Goal: Transaction & Acquisition: Purchase product/service

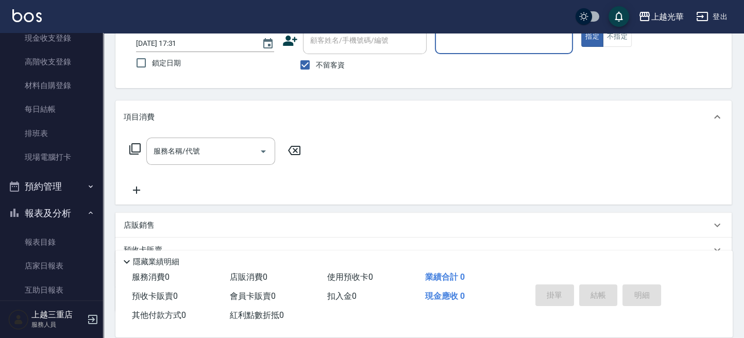
scroll to position [412, 0]
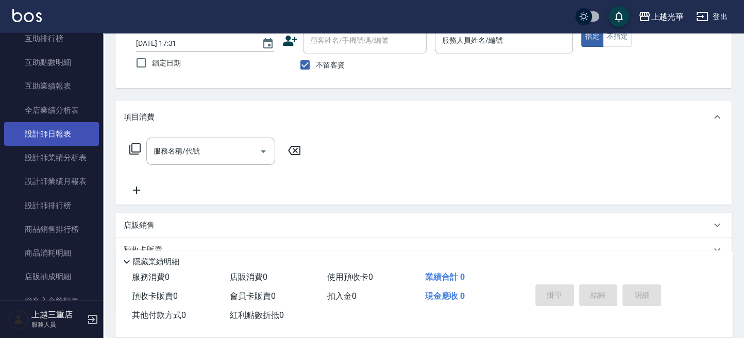
click at [73, 128] on link "設計師日報表" at bounding box center [51, 134] width 95 height 24
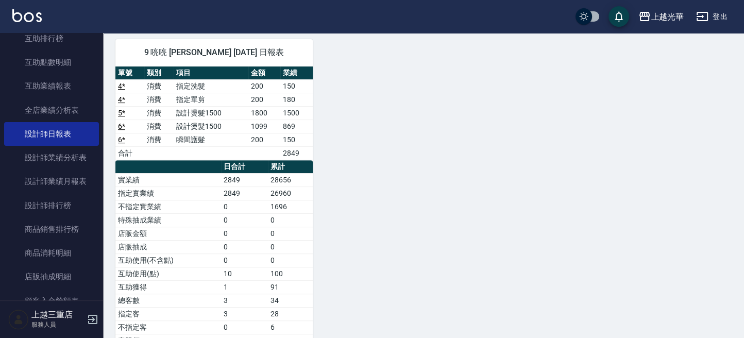
scroll to position [412, 0]
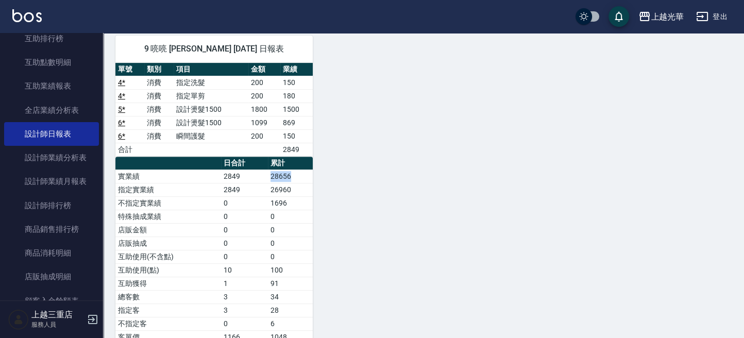
drag, startPoint x: 272, startPoint y: 176, endPoint x: 324, endPoint y: 182, distance: 52.9
click at [316, 180] on div "3 小黑 [PERSON_NAME] [DATE] 日報表 單號 類別 項目 金額 業績 3 消費 不指定洗髮 220 198 合計 198 日合計 累計 實…" at bounding box center [417, 37] width 629 height 694
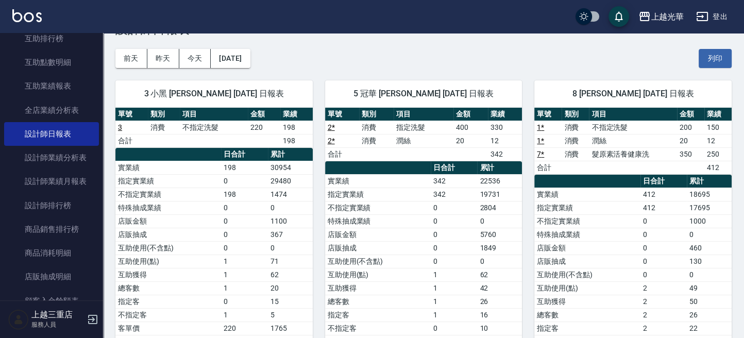
scroll to position [0, 0]
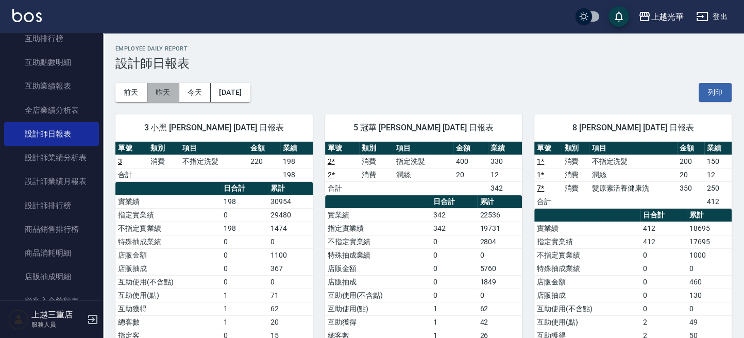
click at [159, 95] on button "昨天" at bounding box center [163, 92] width 32 height 19
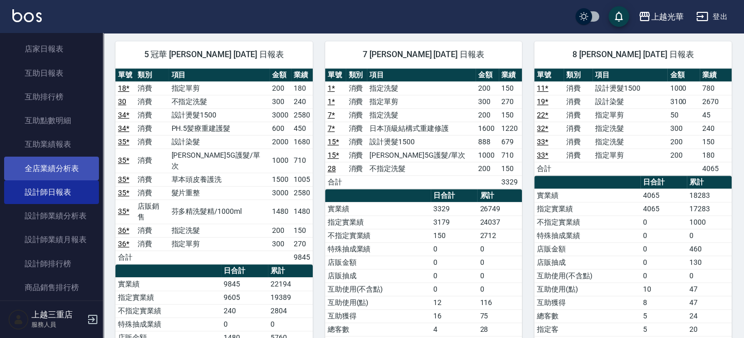
scroll to position [343, 0]
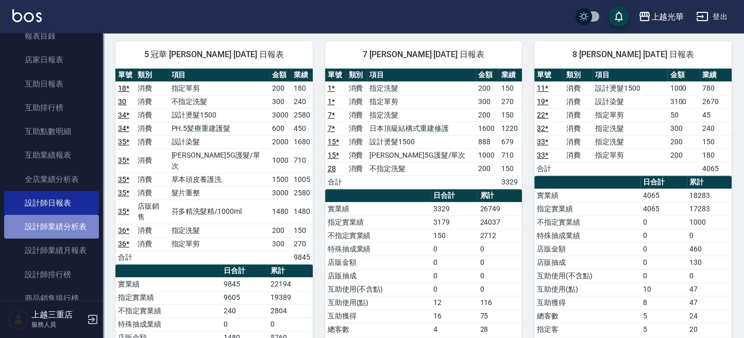
click at [57, 227] on link "設計師業績分析表" at bounding box center [51, 227] width 95 height 24
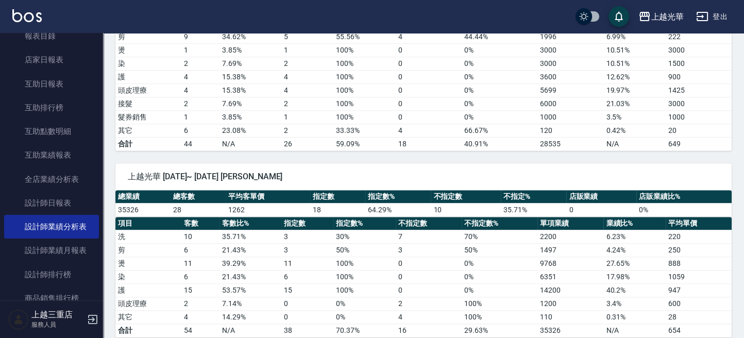
scroll to position [565, 0]
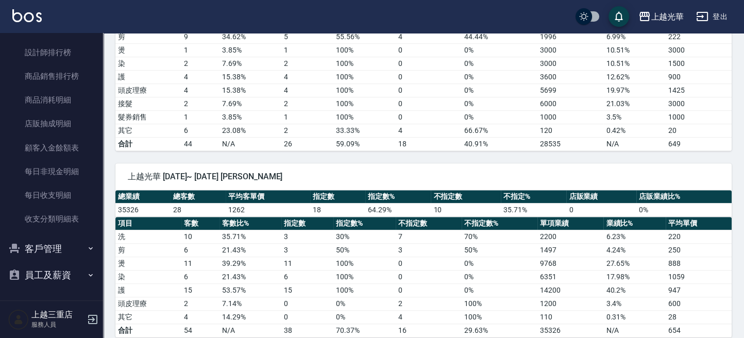
click at [152, 247] on td "剪" at bounding box center [148, 249] width 66 height 13
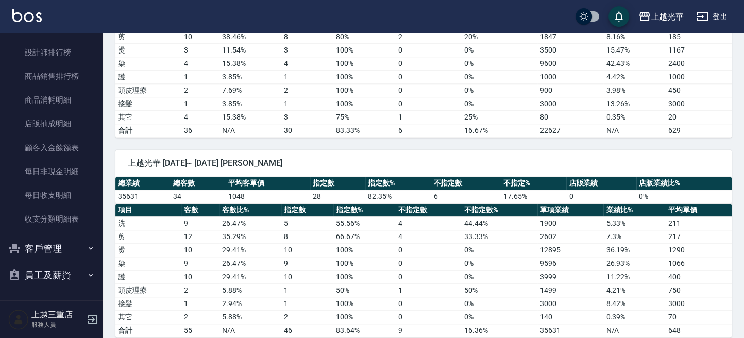
scroll to position [1237, 0]
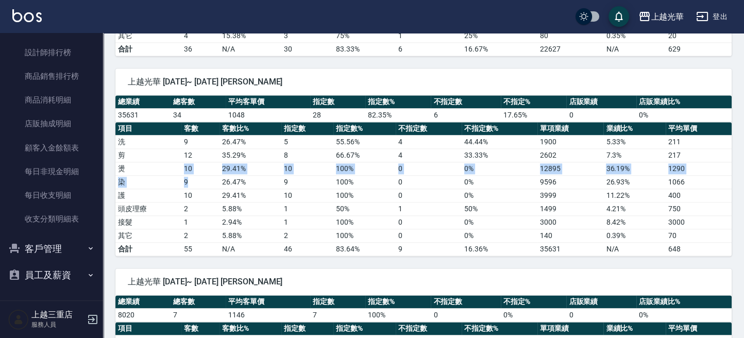
drag, startPoint x: 179, startPoint y: 160, endPoint x: 204, endPoint y: 176, distance: 29.7
click at [199, 174] on tbody "洗 9 26.47 % 5 55.56 % 4 44.44 % 1900 5.33 % 211 剪 12 35.29 % 8 66.67 % 4 33.33 …" at bounding box center [423, 195] width 616 height 121
click at [220, 189] on td "29.41 %" at bounding box center [251, 195] width 62 height 13
drag, startPoint x: 185, startPoint y: 184, endPoint x: 200, endPoint y: 188, distance: 16.0
click at [199, 189] on td "10" at bounding box center [200, 195] width 38 height 13
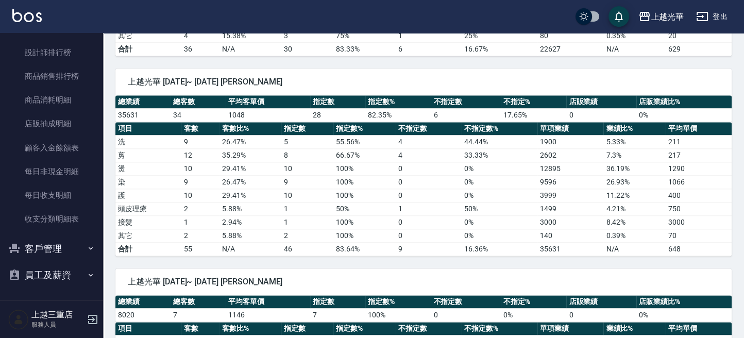
drag, startPoint x: 211, startPoint y: 207, endPoint x: 210, endPoint y: 197, distance: 9.3
click at [207, 215] on td "1" at bounding box center [200, 221] width 38 height 13
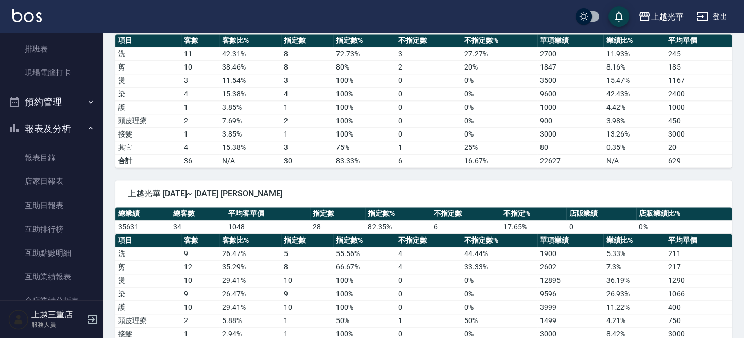
scroll to position [1144, 0]
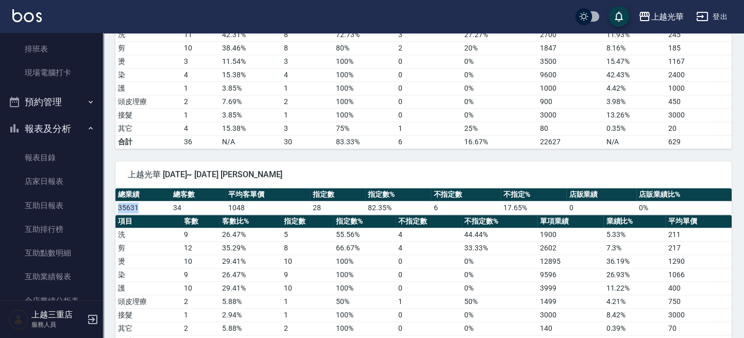
drag, startPoint x: 145, startPoint y: 202, endPoint x: 118, endPoint y: 201, distance: 26.8
click at [116, 201] on td "35631" at bounding box center [142, 207] width 55 height 13
click at [288, 215] on th "指定數" at bounding box center [307, 221] width 52 height 13
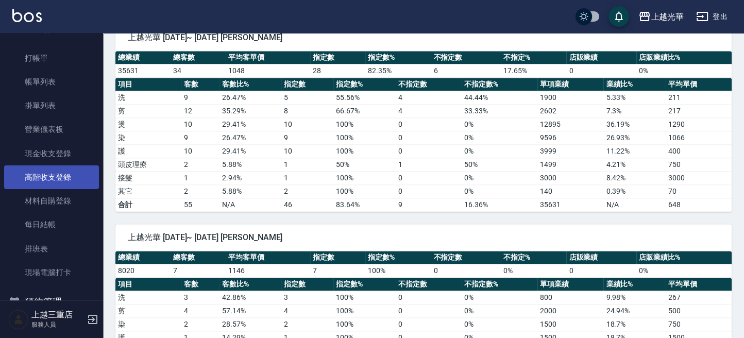
scroll to position [137, 0]
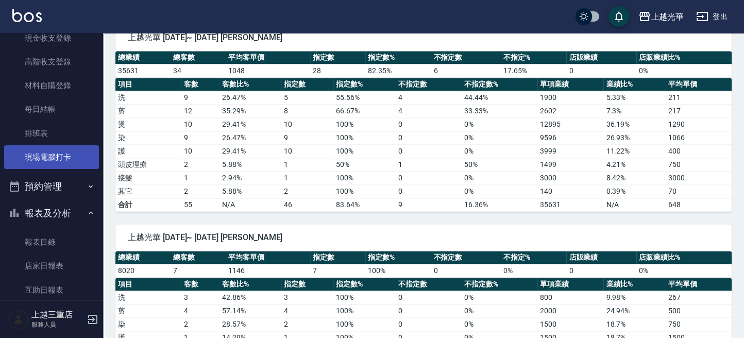
click at [59, 159] on link "現場電腦打卡" at bounding box center [51, 157] width 95 height 24
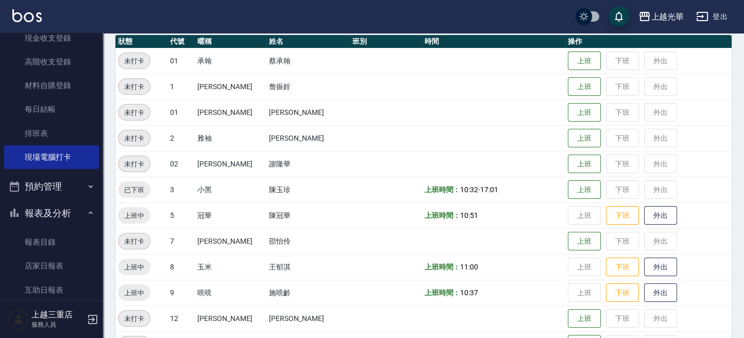
scroll to position [137, 0]
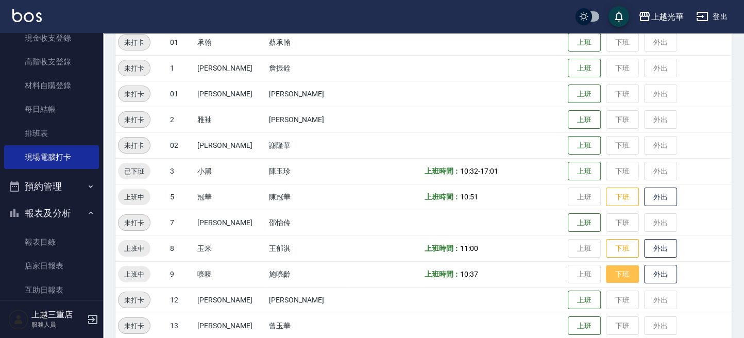
click at [606, 277] on button "下班" at bounding box center [622, 274] width 33 height 18
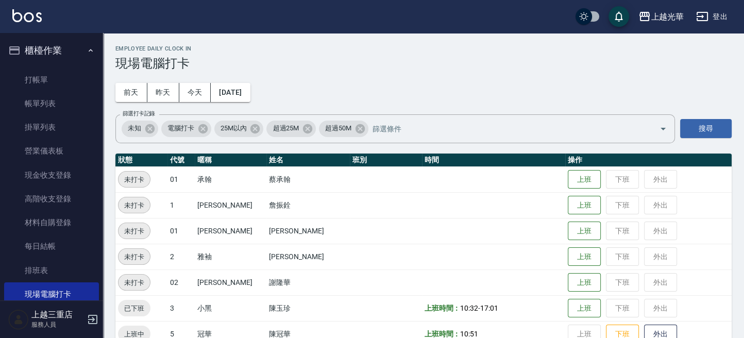
scroll to position [0, 0]
click at [55, 76] on link "打帳單" at bounding box center [51, 80] width 95 height 24
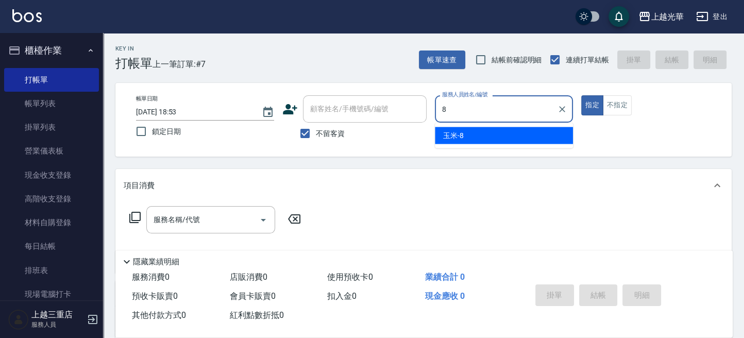
type input "玉米-8"
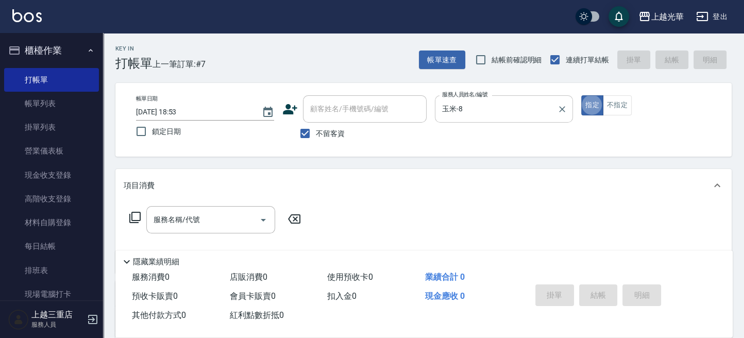
type button "true"
click at [333, 134] on span "不留客資" at bounding box center [330, 133] width 29 height 11
click at [316, 134] on input "不留客資" at bounding box center [305, 134] width 22 height 22
checkbox input "false"
click at [331, 119] on div "顧客姓名/手機號碼/編號" at bounding box center [365, 108] width 124 height 27
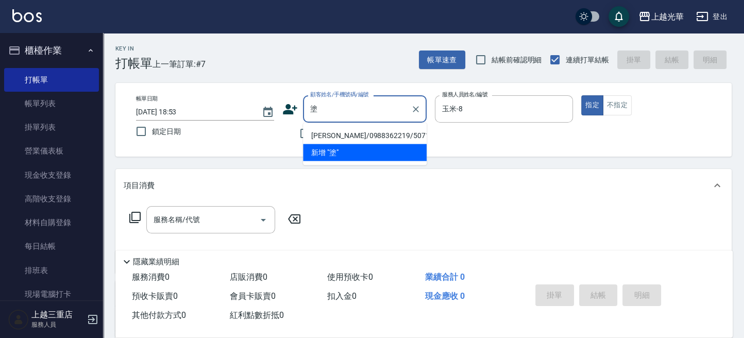
click at [361, 138] on li "[PERSON_NAME]/0988362219/5071" at bounding box center [365, 135] width 124 height 17
type input "[PERSON_NAME]/0988362219/5071"
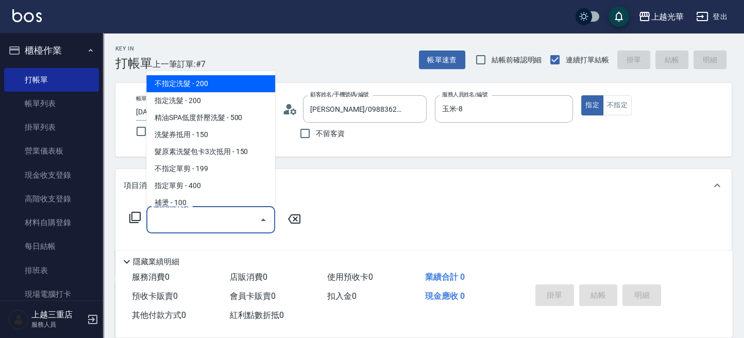
click at [209, 212] on input "服務名稱/代號" at bounding box center [203, 220] width 104 height 18
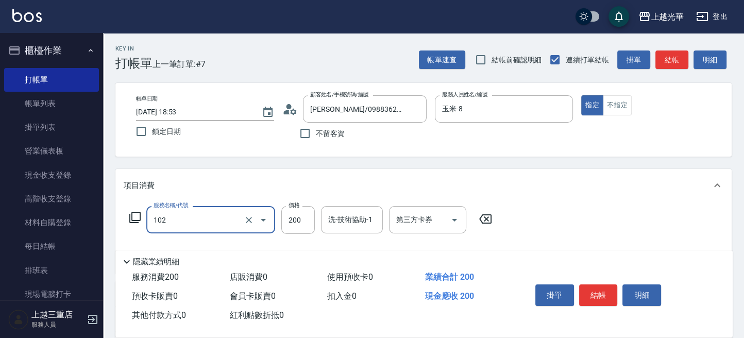
type input "指定洗髮(102)"
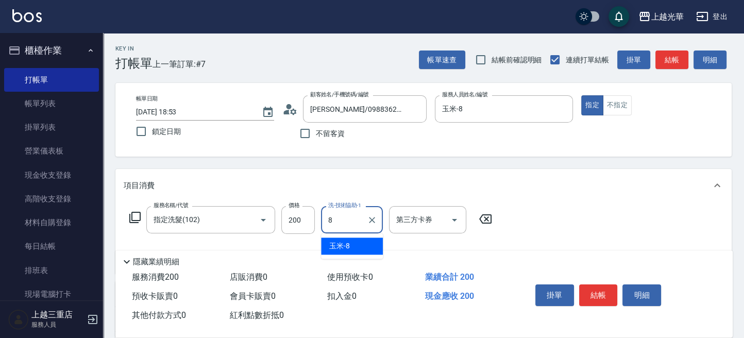
type input "玉米-8"
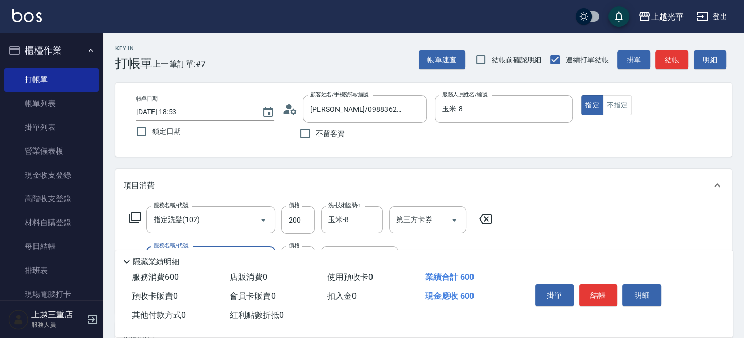
type input "指定單剪(203)"
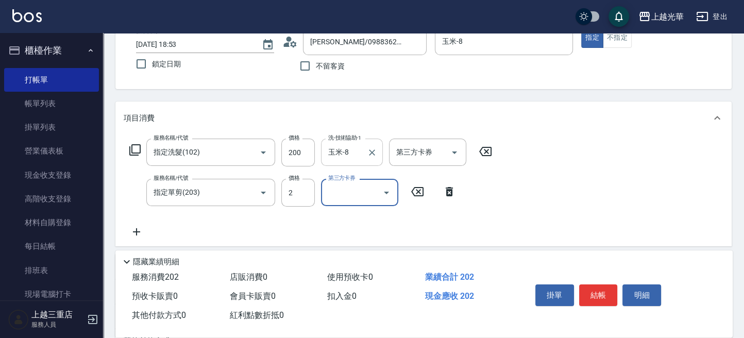
scroll to position [69, 0]
click at [297, 190] on input "2" at bounding box center [298, 192] width 34 height 28
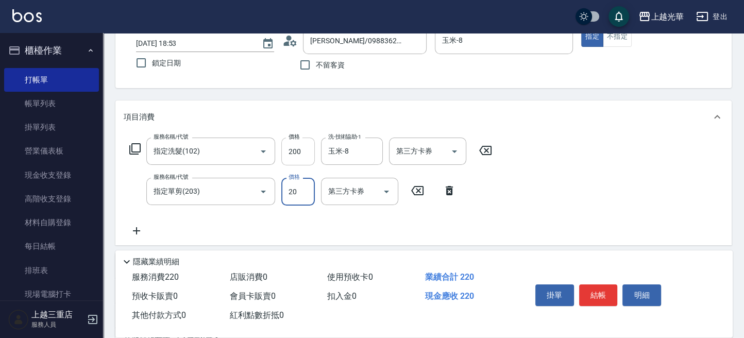
type input "20"
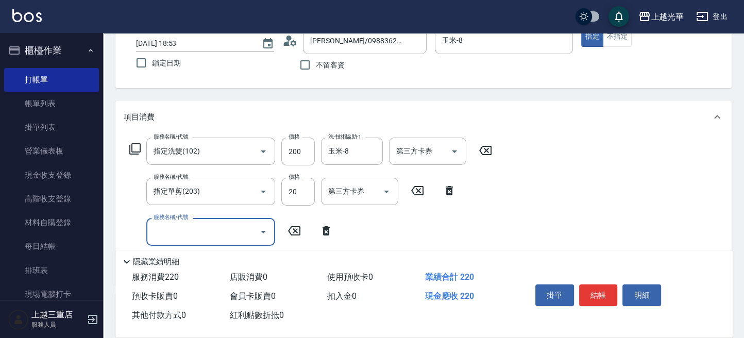
scroll to position [0, 0]
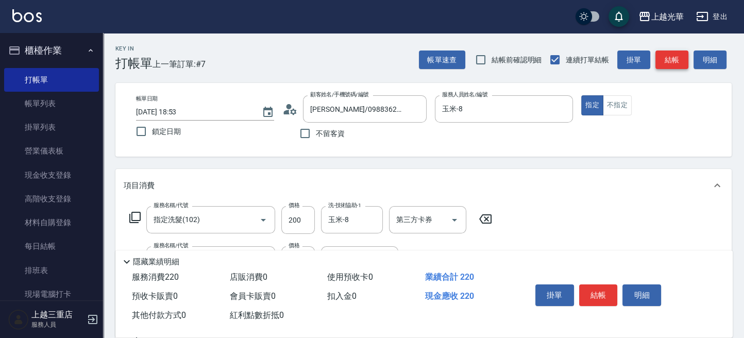
click at [662, 61] on button "結帳" at bounding box center [672, 60] width 33 height 19
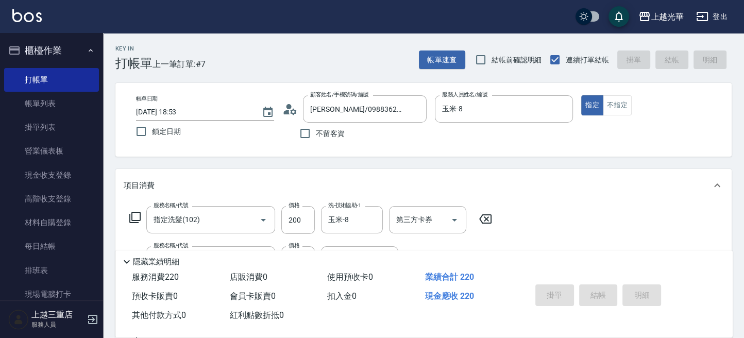
type input "[DATE] 18:54"
